Goal: Task Accomplishment & Management: Use online tool/utility

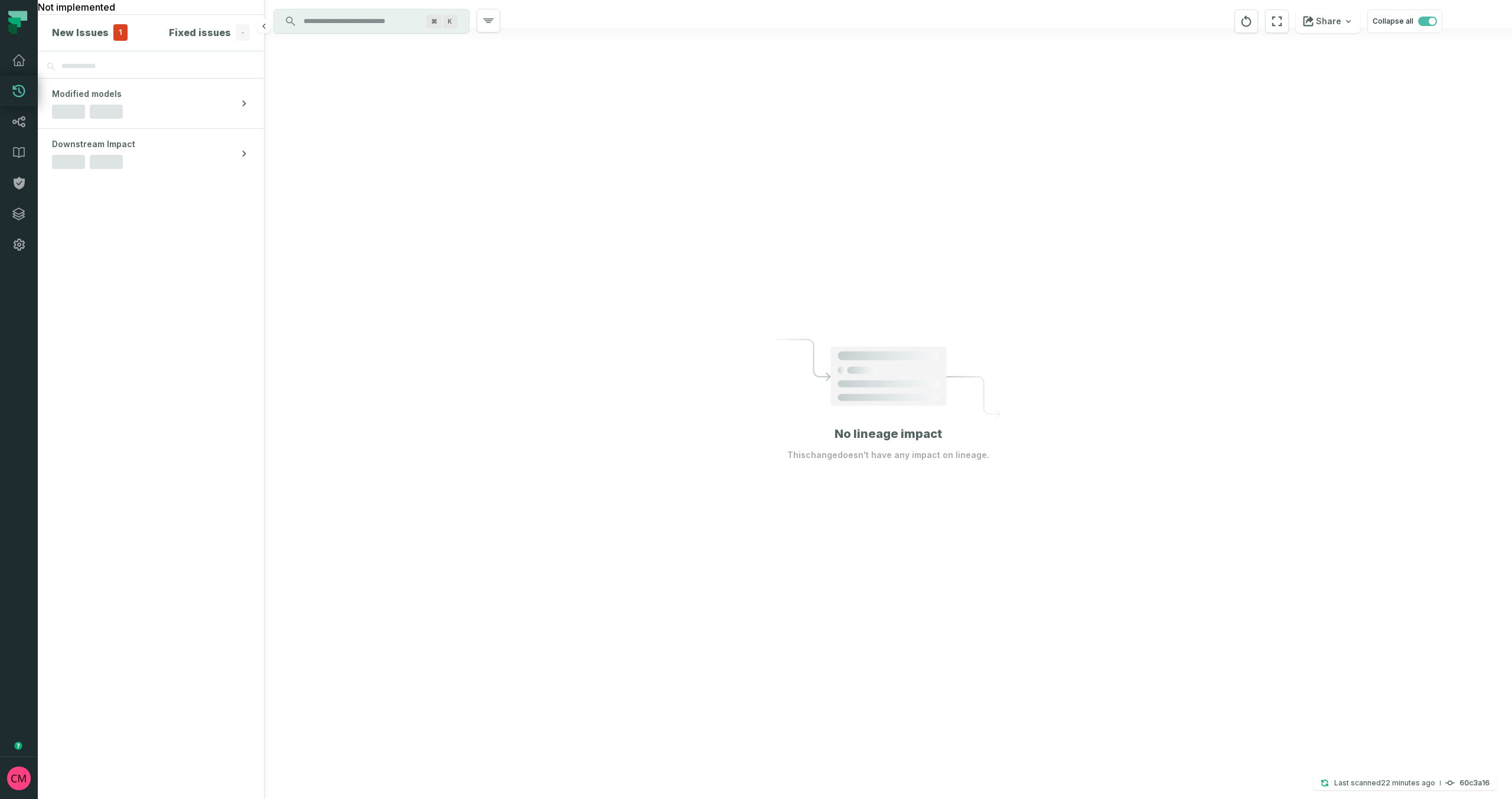
click at [95, 33] on h4 "New Issues" at bounding box center [81, 32] width 57 height 14
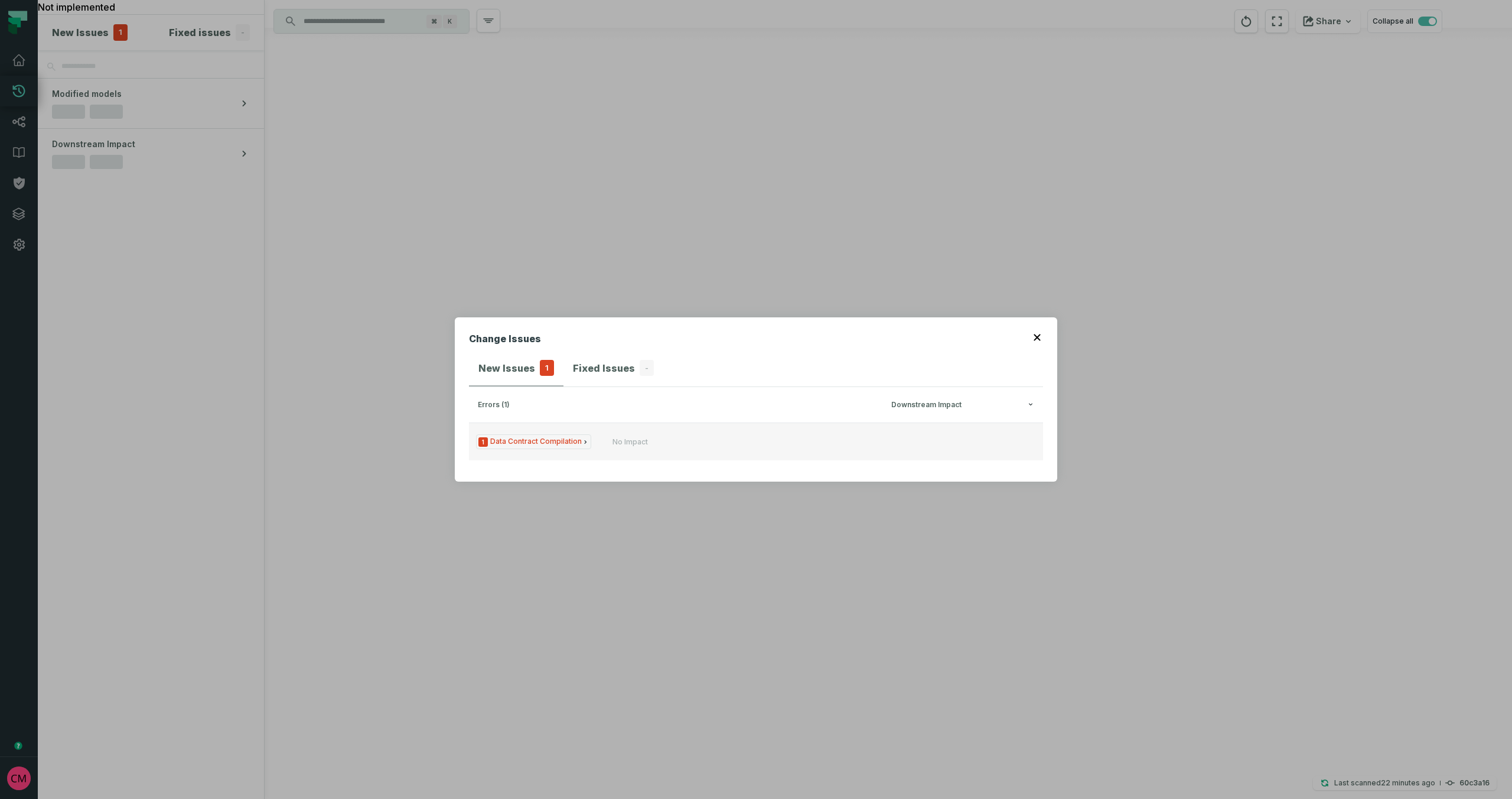
click at [555, 446] on span "1 Data Contract Compilation" at bounding box center [533, 441] width 115 height 15
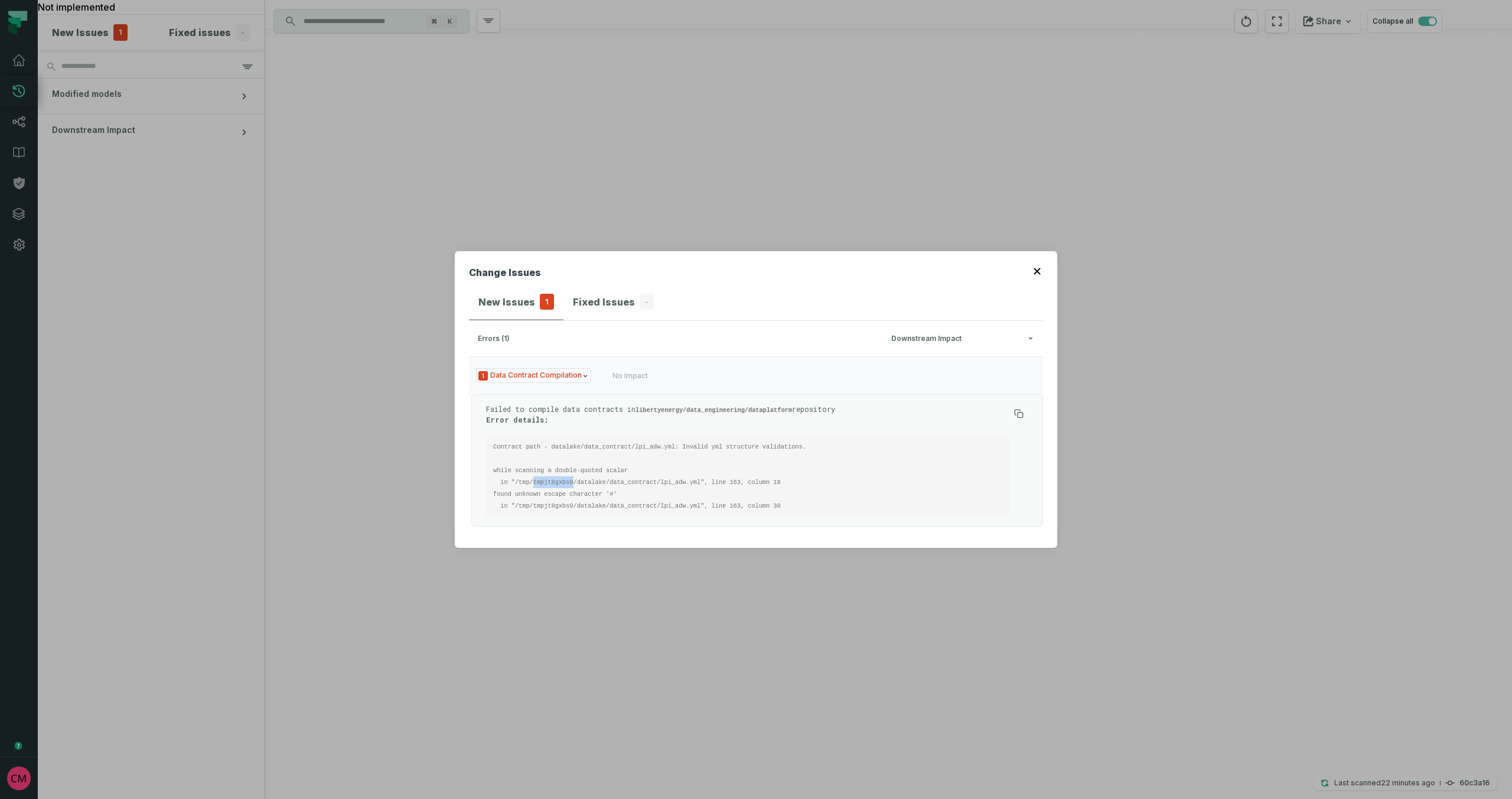
drag, startPoint x: 534, startPoint y: 483, endPoint x: 574, endPoint y: 484, distance: 40.0
click at [574, 484] on code "Contract path - datalake/data_contract/lpi_adw.yml: Invalid yml structure valid…" at bounding box center [654, 476] width 320 height 66
copy code "tmpjt8gxbs9"
click at [1038, 272] on icon "button" at bounding box center [1037, 270] width 6 height 6
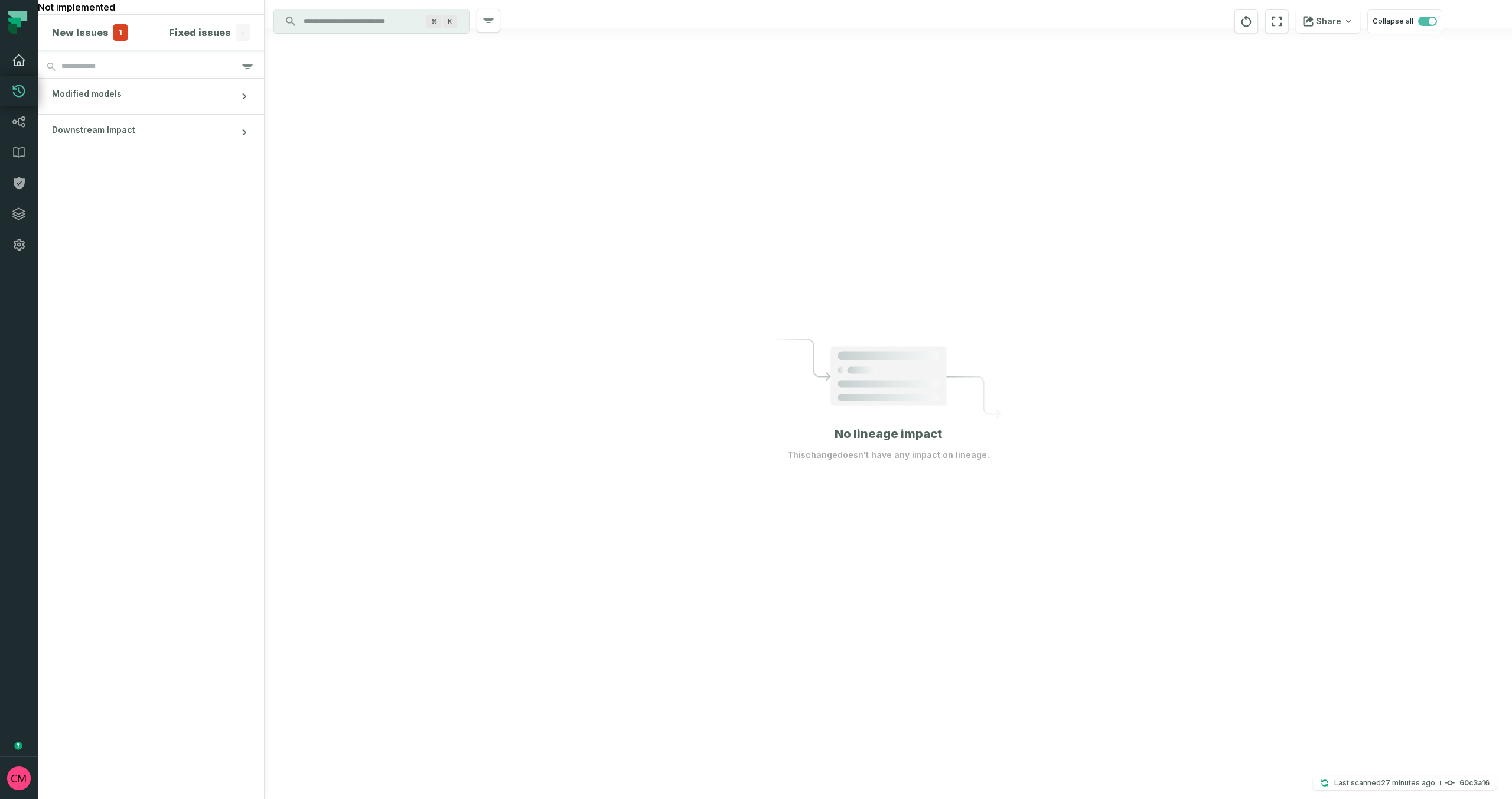
click at [25, 63] on icon at bounding box center [18, 60] width 14 height 14
